Goal: Task Accomplishment & Management: Manage account settings

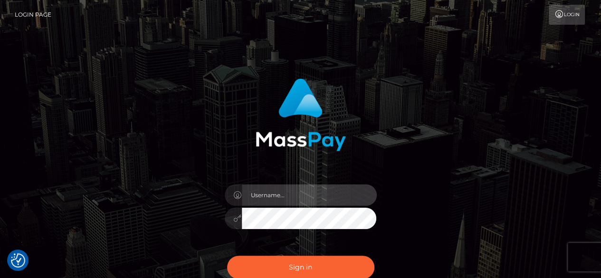
click at [295, 192] on input "text" at bounding box center [309, 194] width 135 height 21
type input "[EMAIL_ADDRESS][PERSON_NAME][DOMAIN_NAME]"
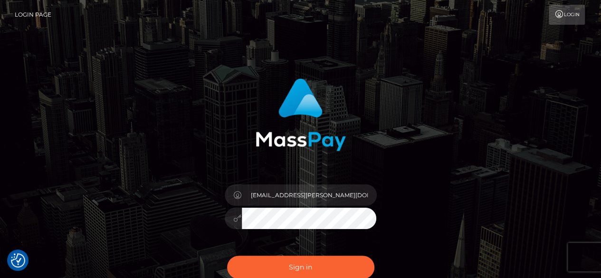
click at [227, 256] on button "Sign in" at bounding box center [300, 267] width 147 height 23
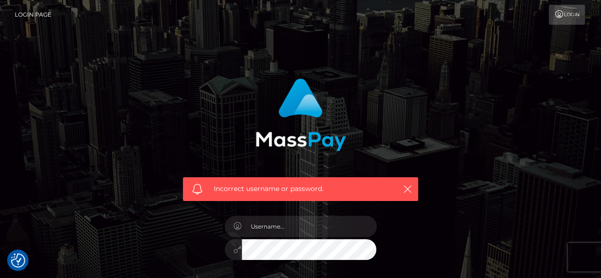
scroll to position [137, 0]
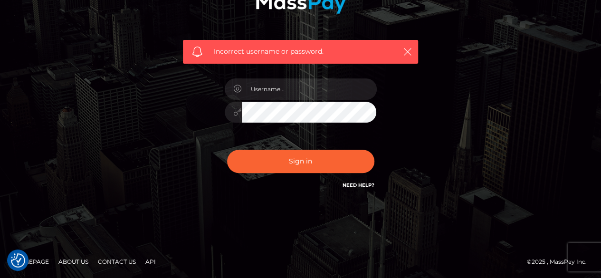
click at [364, 185] on link "Need Help?" at bounding box center [359, 185] width 32 height 6
drag, startPoint x: 93, startPoint y: 40, endPoint x: 127, endPoint y: 72, distance: 46.4
click at [127, 72] on div "Incorrect username or password." at bounding box center [301, 70] width 542 height 273
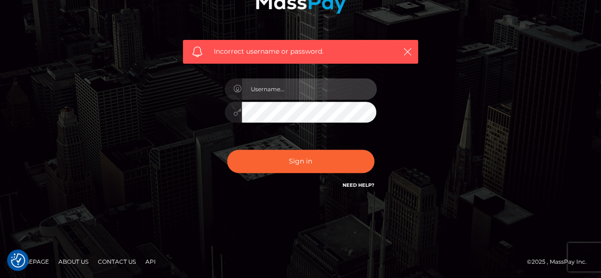
click at [296, 88] on input "text" at bounding box center [309, 88] width 135 height 21
type input "morena.merlina@gmail.com"
click at [232, 112] on div at bounding box center [233, 112] width 17 height 21
click at [359, 185] on link "Need Help?" at bounding box center [359, 185] width 32 height 6
click at [167, 182] on div "Incorrect username or password. morena.merlina@gmail.com" at bounding box center [301, 70] width 542 height 273
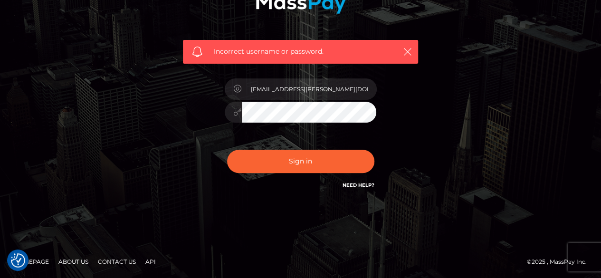
click at [227, 150] on button "Sign in" at bounding box center [300, 161] width 147 height 23
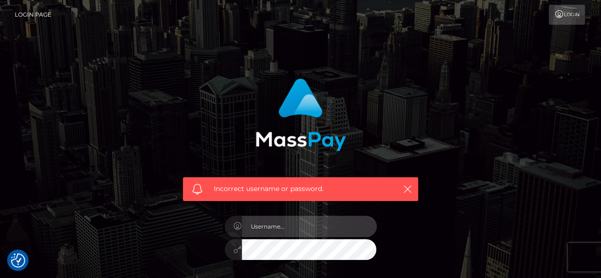
click at [317, 222] on input "text" at bounding box center [309, 226] width 135 height 21
type input "morena.merlina@gmail.com"
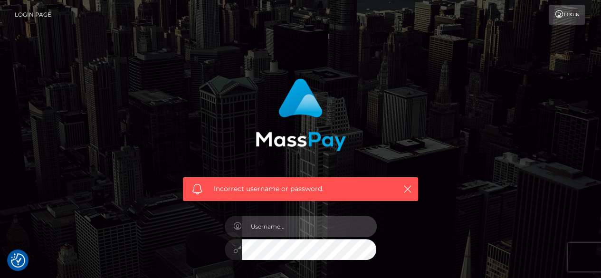
click at [289, 231] on input "text" at bounding box center [309, 226] width 135 height 21
type input "[EMAIL_ADDRESS][DOMAIN_NAME]"
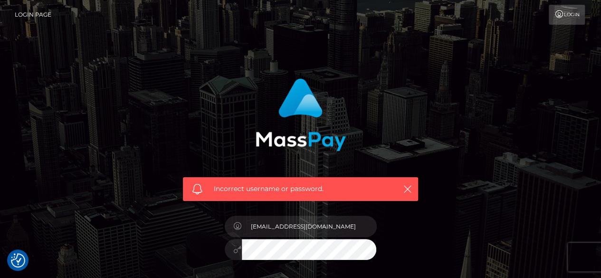
click at [279, 261] on div "moli23paypal@gmail.com" at bounding box center [301, 245] width 166 height 73
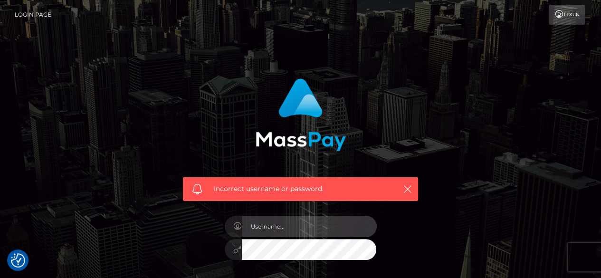
click at [268, 237] on input "text" at bounding box center [309, 226] width 135 height 21
type input "[EMAIL_ADDRESS][DOMAIN_NAME]"
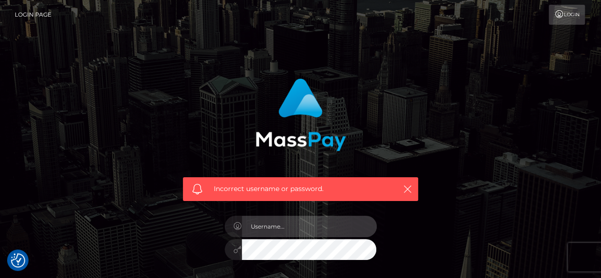
click at [284, 220] on input "text" at bounding box center [309, 226] width 135 height 21
type input "morena.merlina@gmail.com"
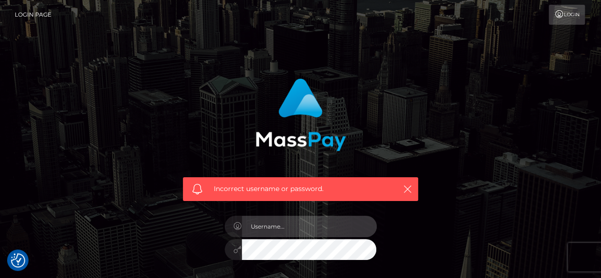
click at [308, 227] on input "text" at bounding box center [309, 226] width 135 height 21
type input "[EMAIL_ADDRESS][PERSON_NAME][DOMAIN_NAME]"
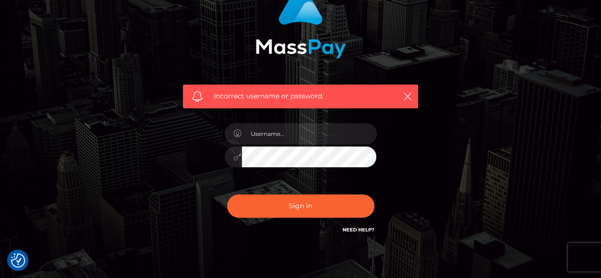
scroll to position [104, 0]
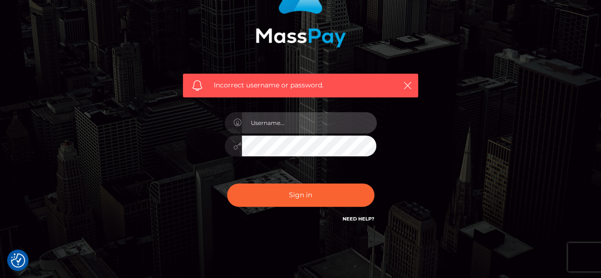
click at [325, 122] on input "text" at bounding box center [309, 122] width 135 height 21
type input "[EMAIL_ADDRESS][PERSON_NAME][DOMAIN_NAME]"
click at [227, 183] on button "Sign in" at bounding box center [300, 194] width 147 height 23
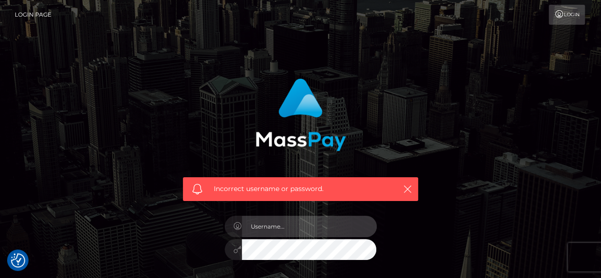
click at [317, 235] on input "text" at bounding box center [309, 226] width 135 height 21
type input "morena.merlina@gmail.com"
